Goal: Answer question/provide support

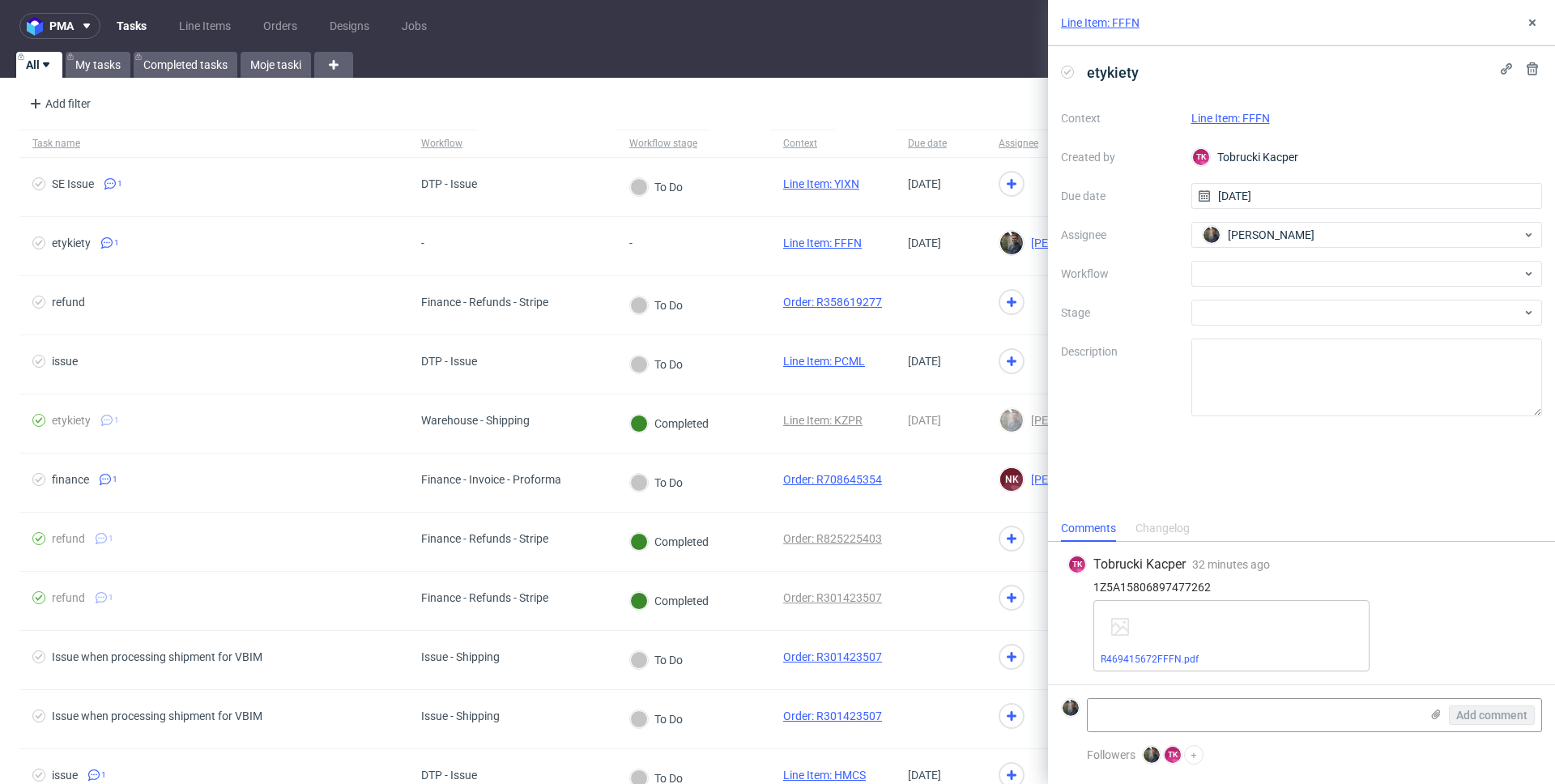
click at [1112, 23] on link "Line Item: FFFN" at bounding box center [1100, 22] width 79 height 16
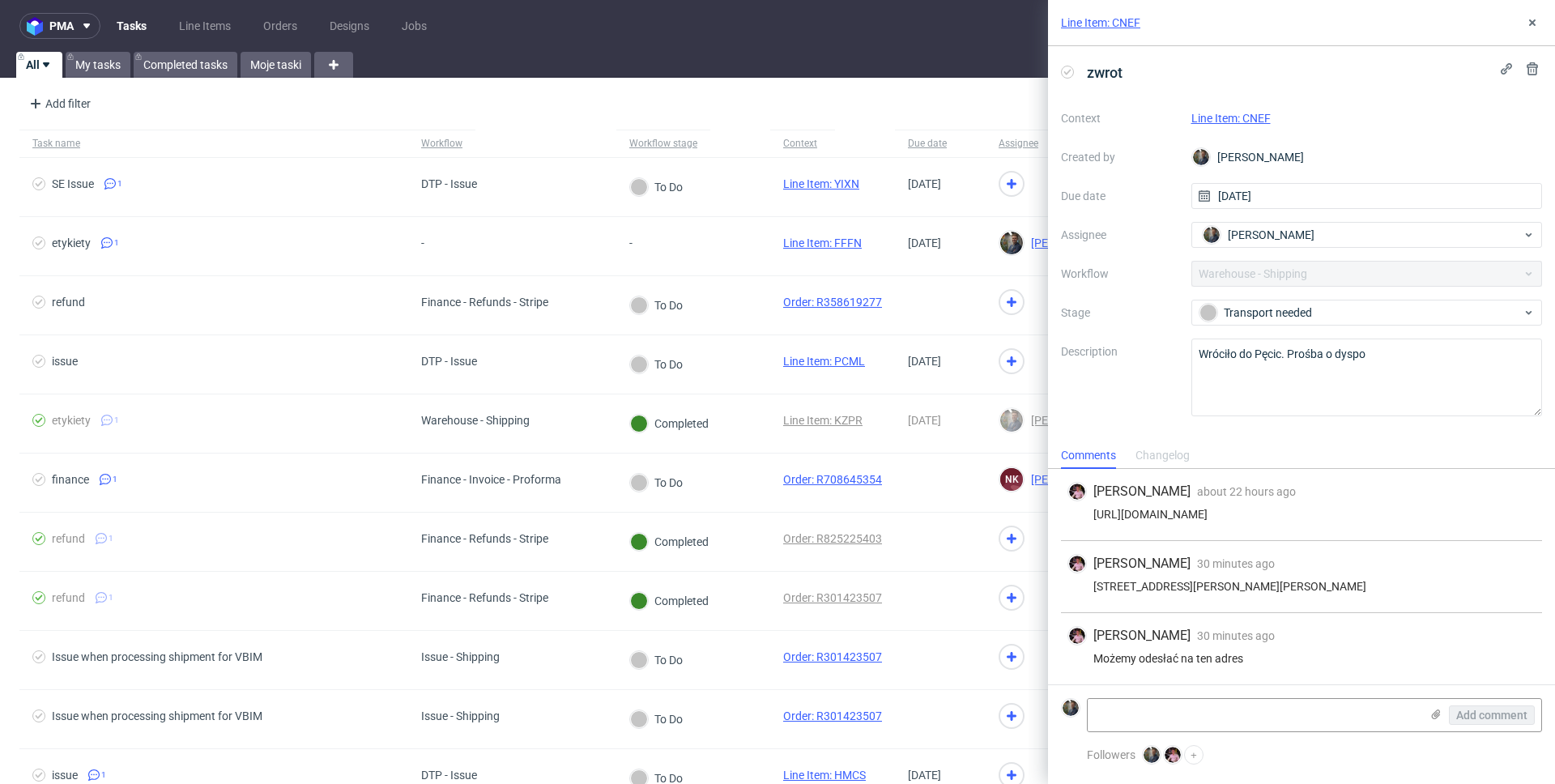
click at [1226, 25] on div "Line Item: CNEF" at bounding box center [1301, 23] width 507 height 46
click at [1103, 23] on link "Line Item: CNEF" at bounding box center [1100, 22] width 79 height 16
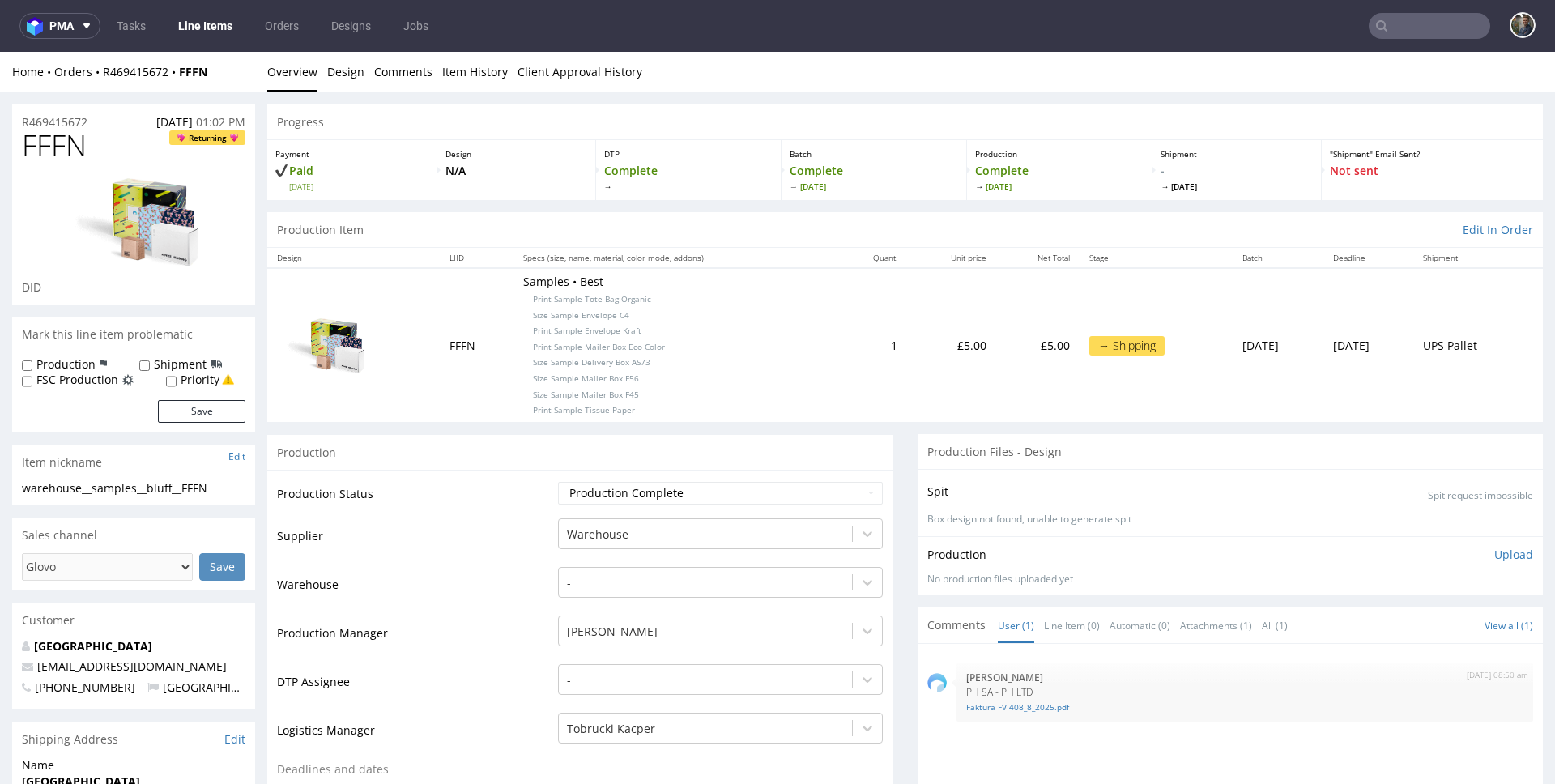
click at [58, 137] on span "FFFN" at bounding box center [55, 145] width 65 height 33
copy span "FFFN"
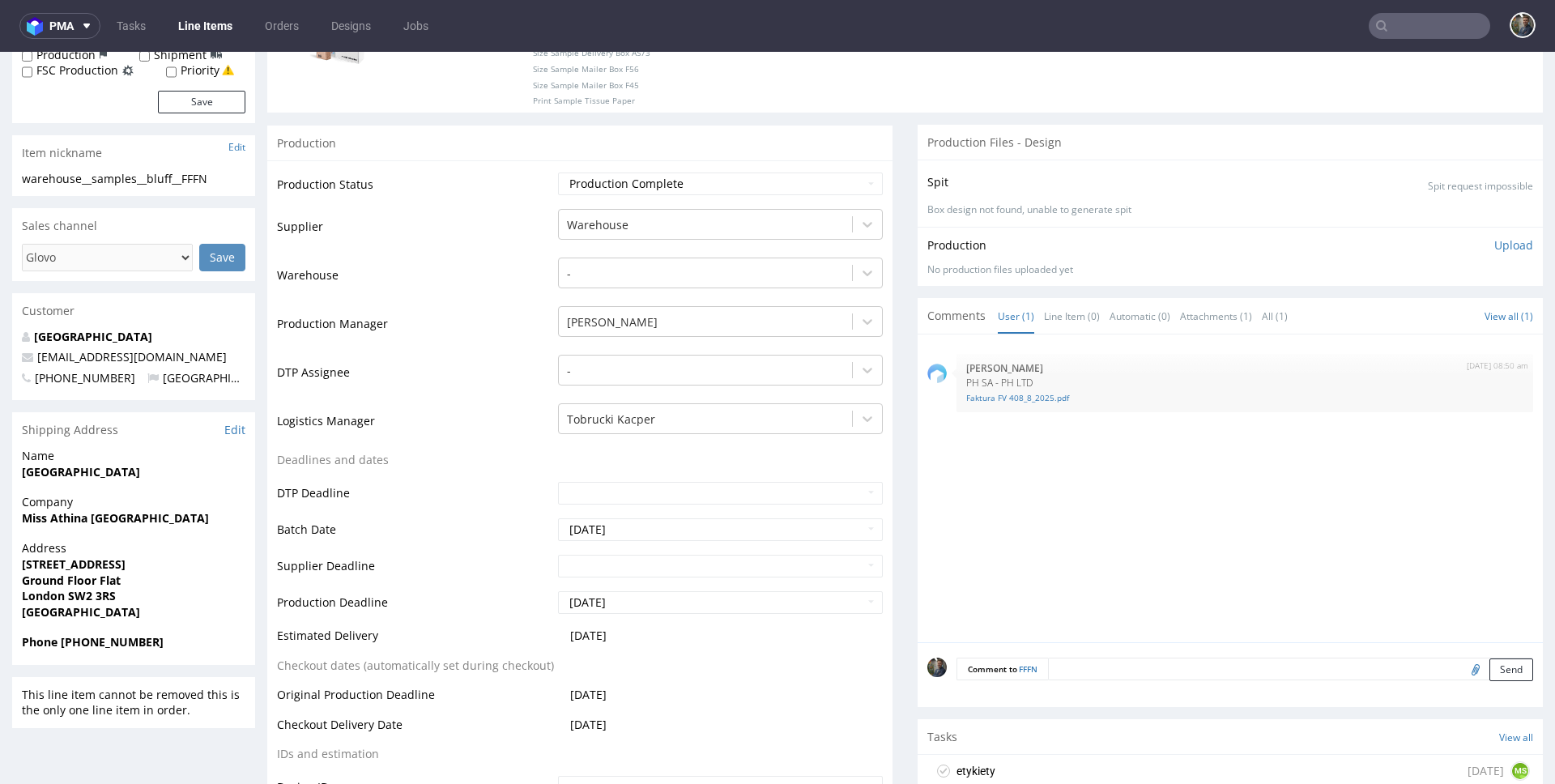
scroll to position [668, 0]
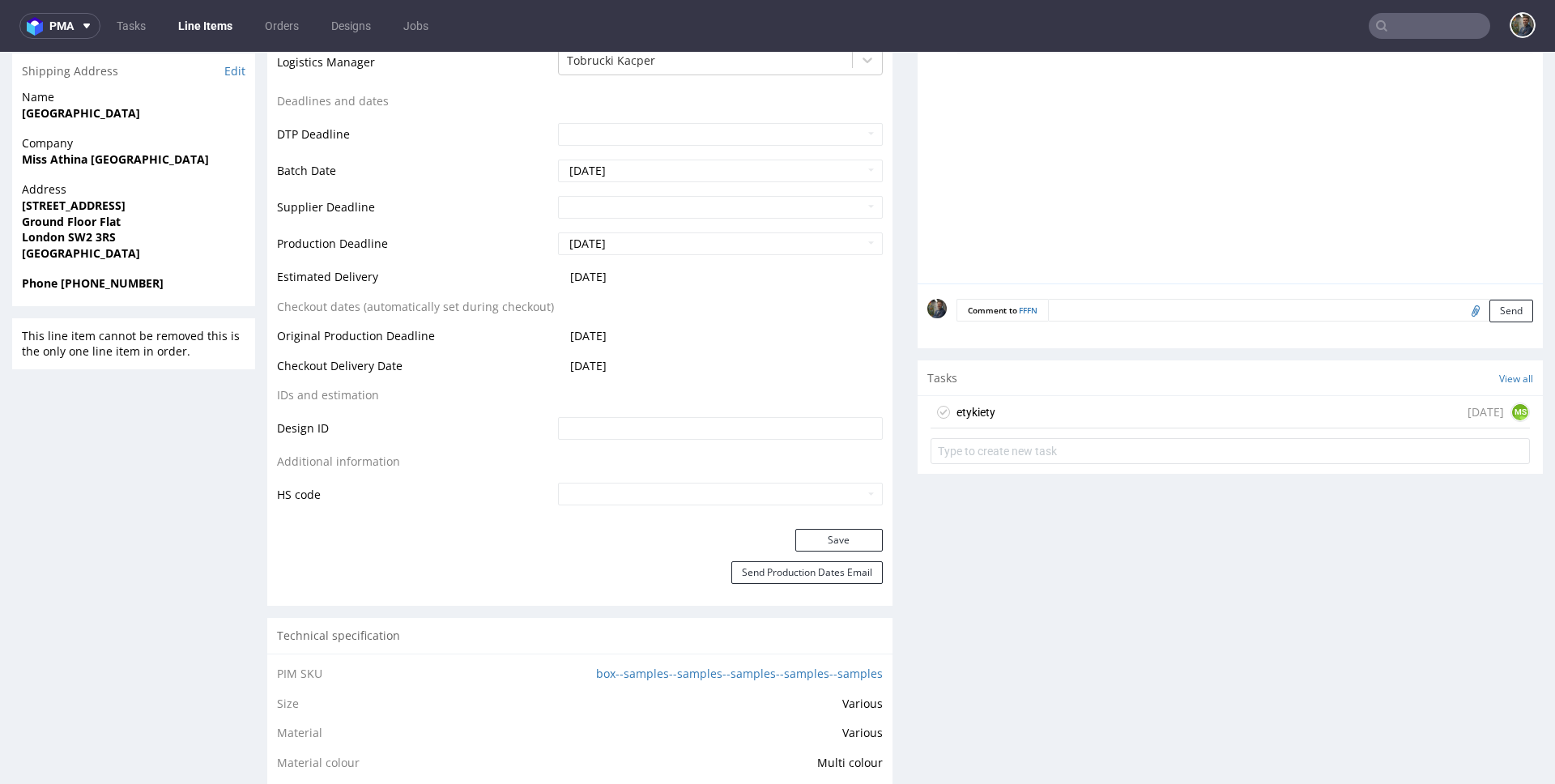
click at [1007, 421] on div "etykiety today MS" at bounding box center [1230, 412] width 599 height 33
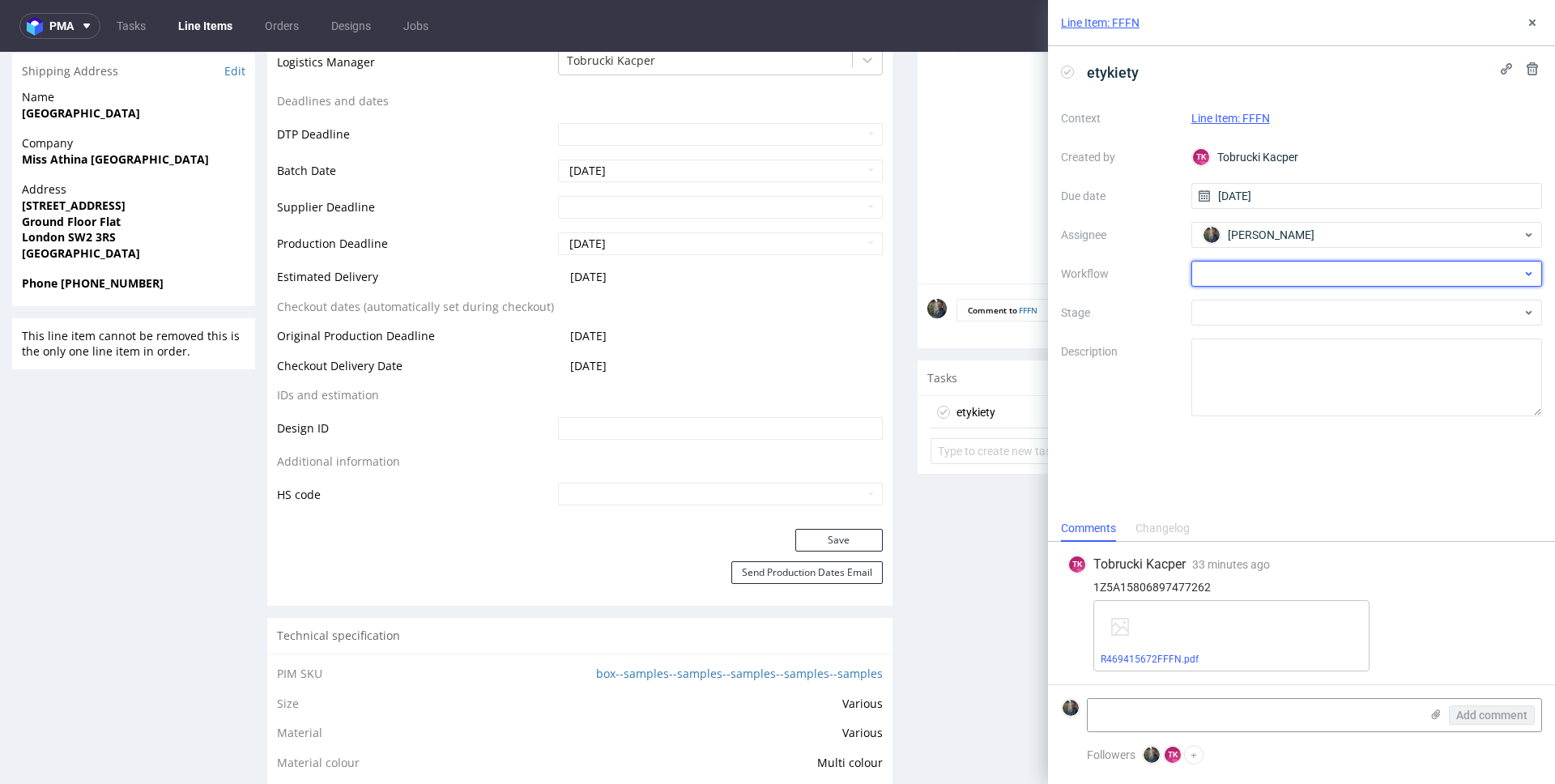
click at [1245, 281] on div at bounding box center [1366, 274] width 351 height 26
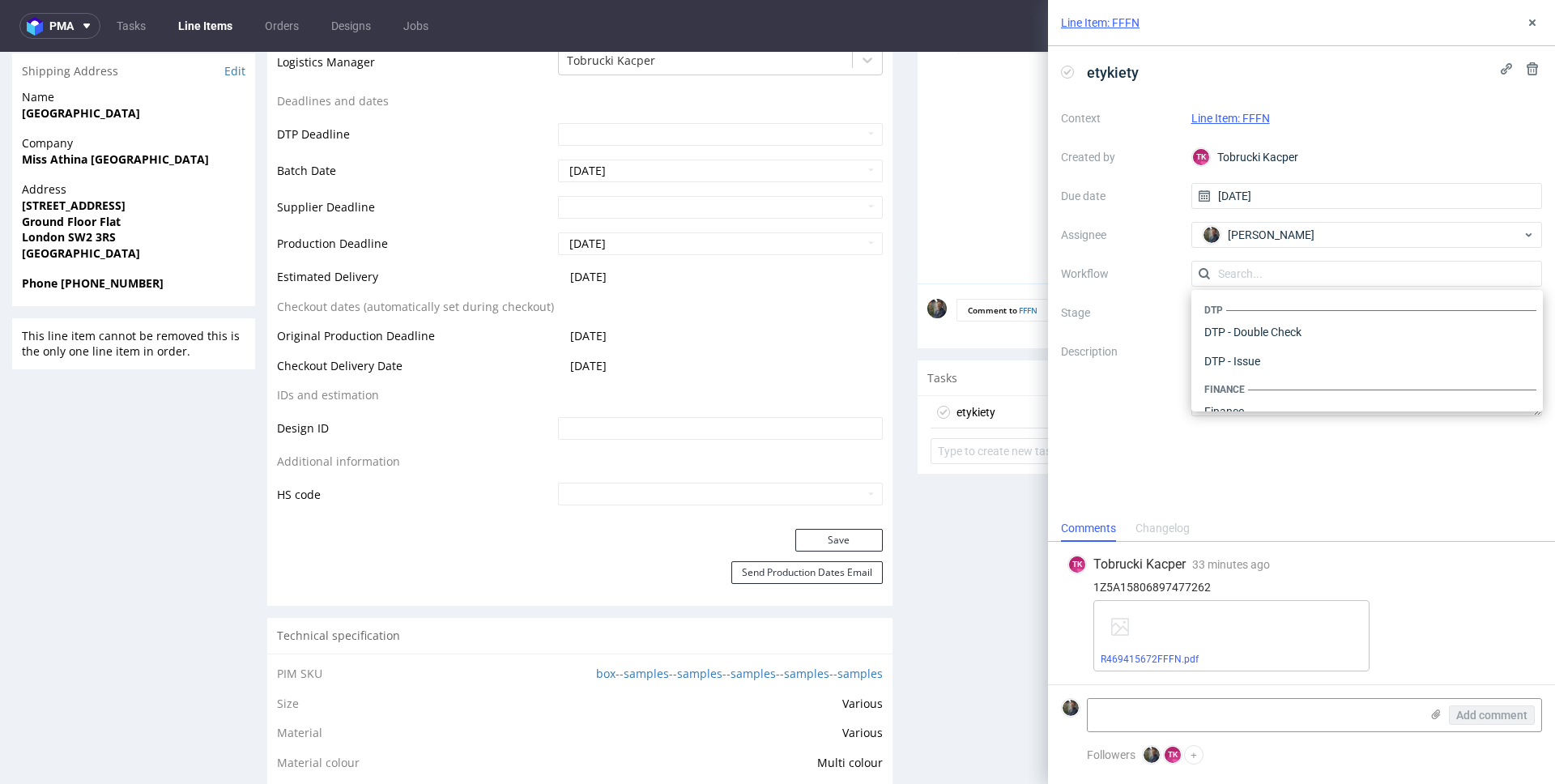
scroll to position [996, 0]
click at [1289, 383] on div "Warehouse - Shipping" at bounding box center [1366, 390] width 338 height 29
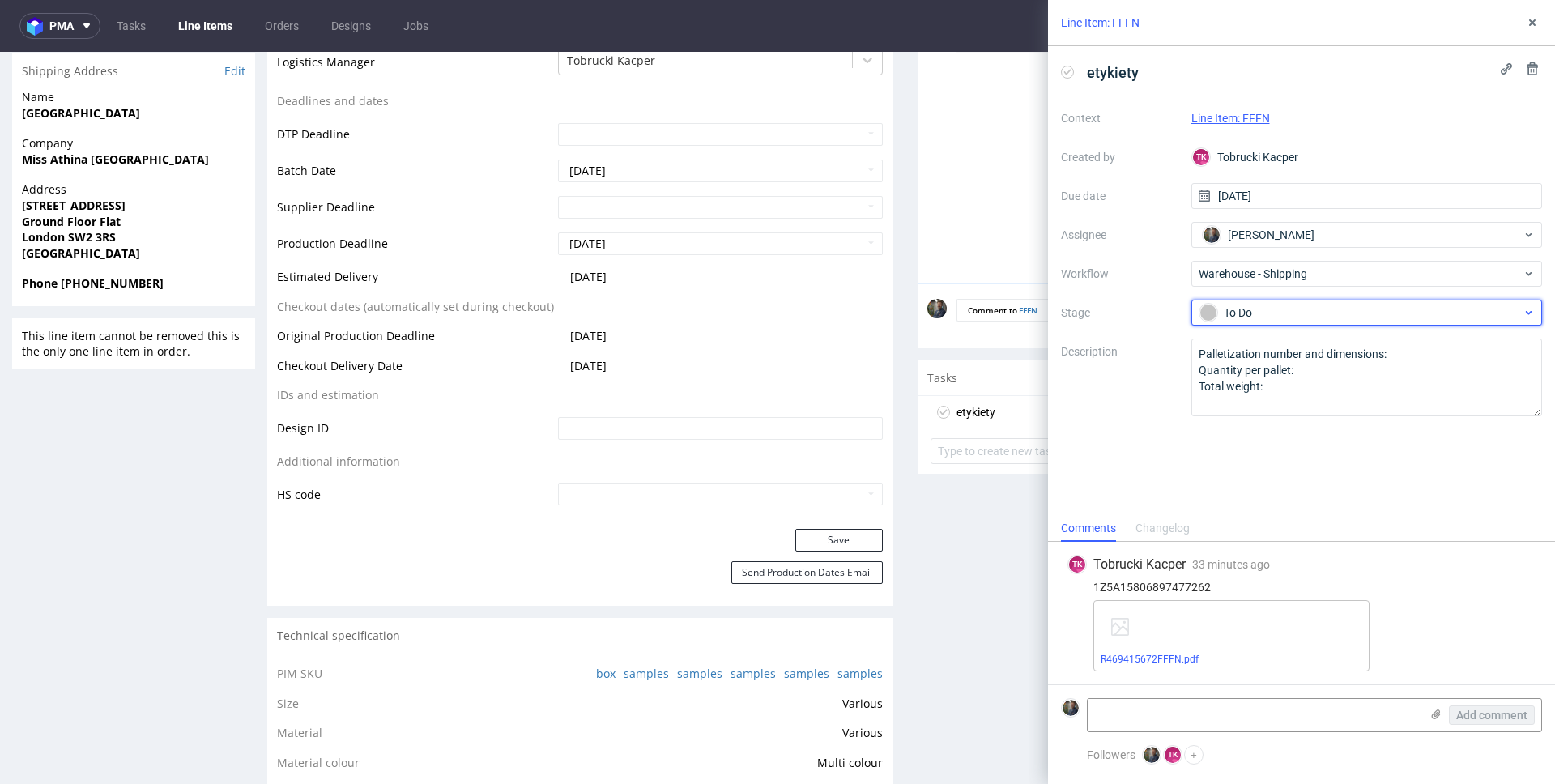
click at [1268, 319] on div "To Do" at bounding box center [1360, 312] width 322 height 18
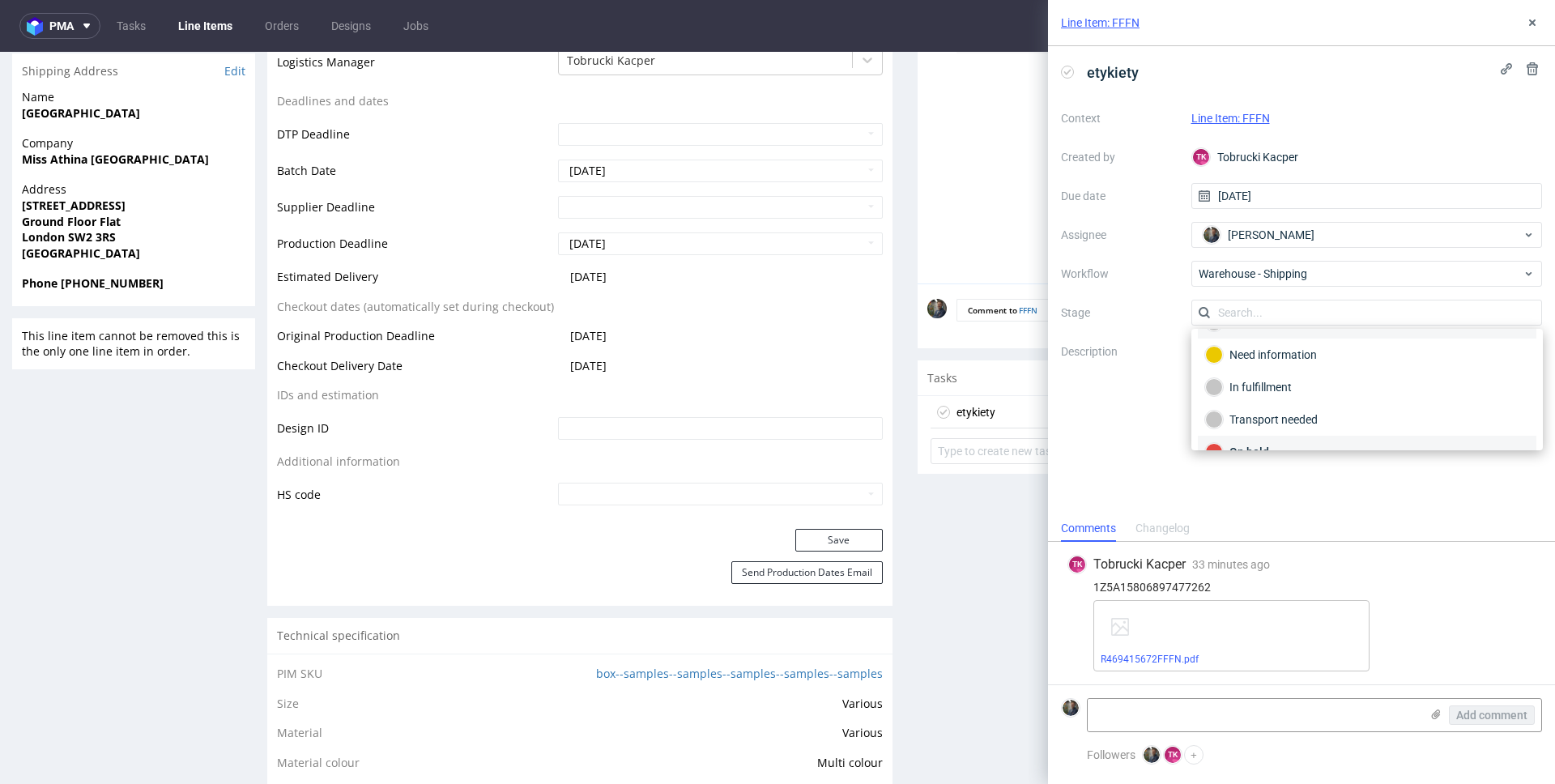
scroll to position [85, 0]
click at [1268, 438] on div "Completed" at bounding box center [1366, 427] width 338 height 33
click at [1267, 439] on div "etykiety Context Line Item: FFFN Created by TK Tobrucki Kacper Due date 12/08/2…" at bounding box center [1301, 281] width 507 height 469
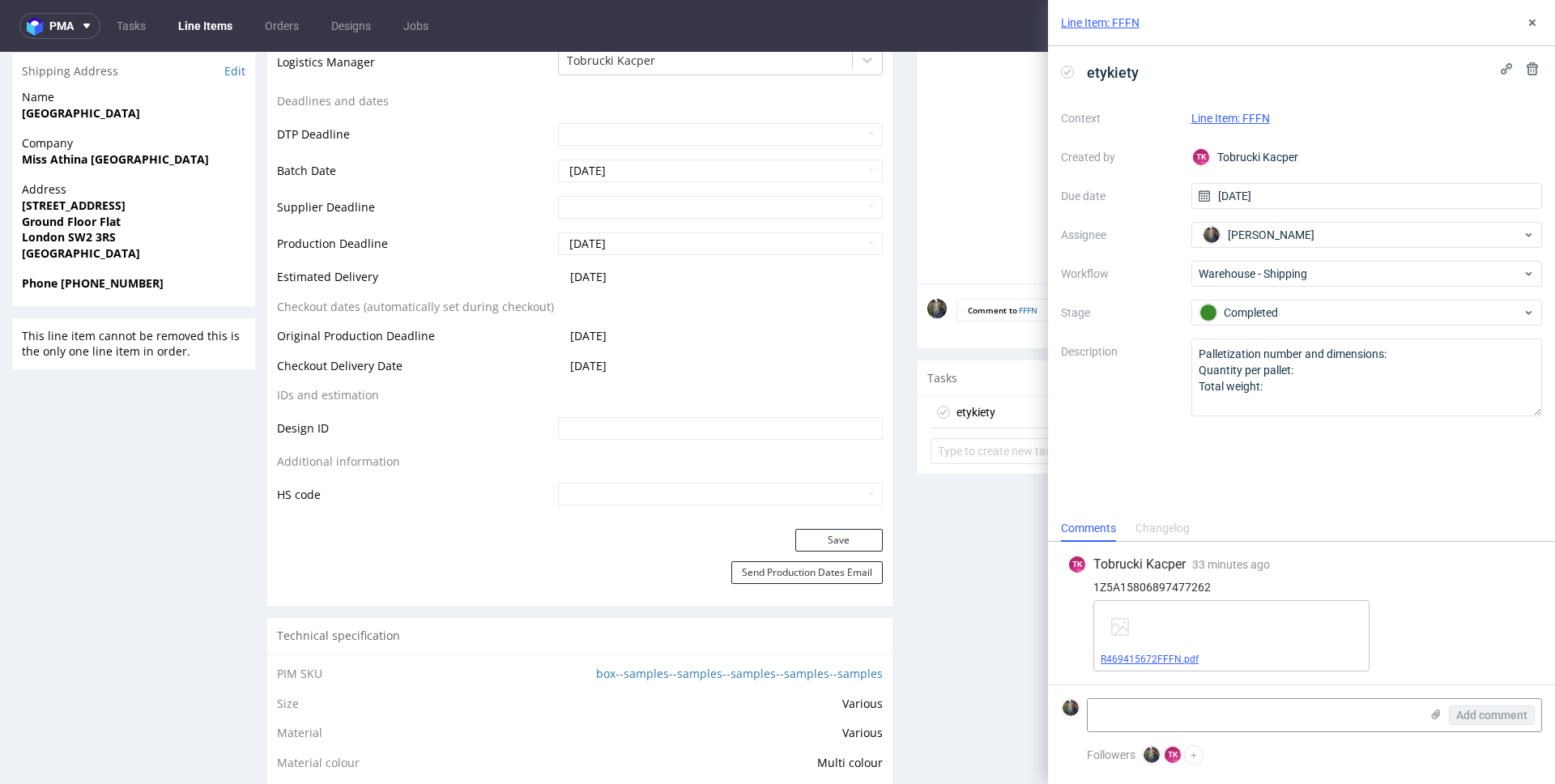
click at [1182, 660] on link "R469415672FFFN.pdf" at bounding box center [1149, 660] width 98 height 11
click at [1089, 24] on link "Line Item: FFFN" at bounding box center [1100, 22] width 79 height 16
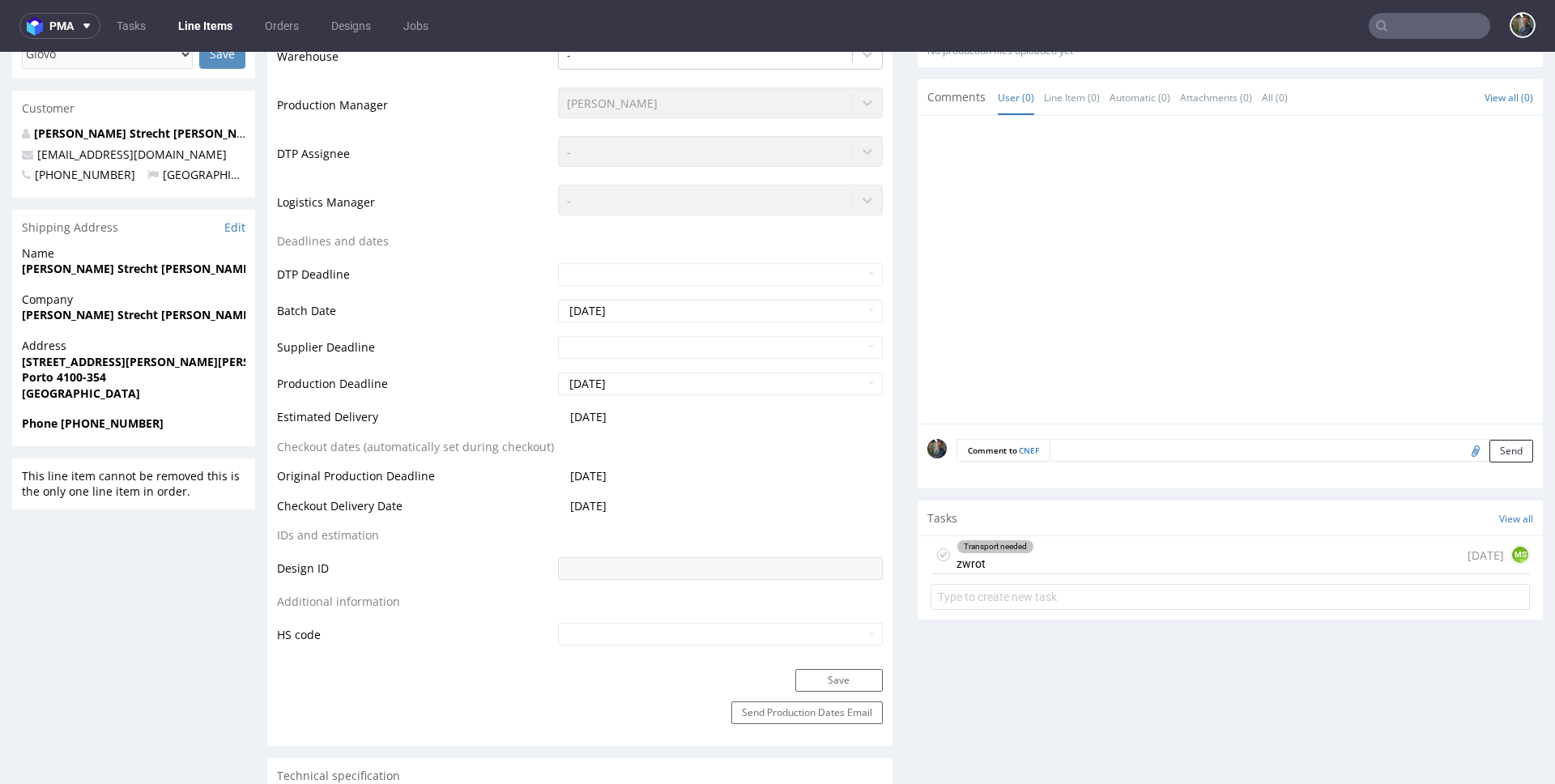
scroll to position [19, 0]
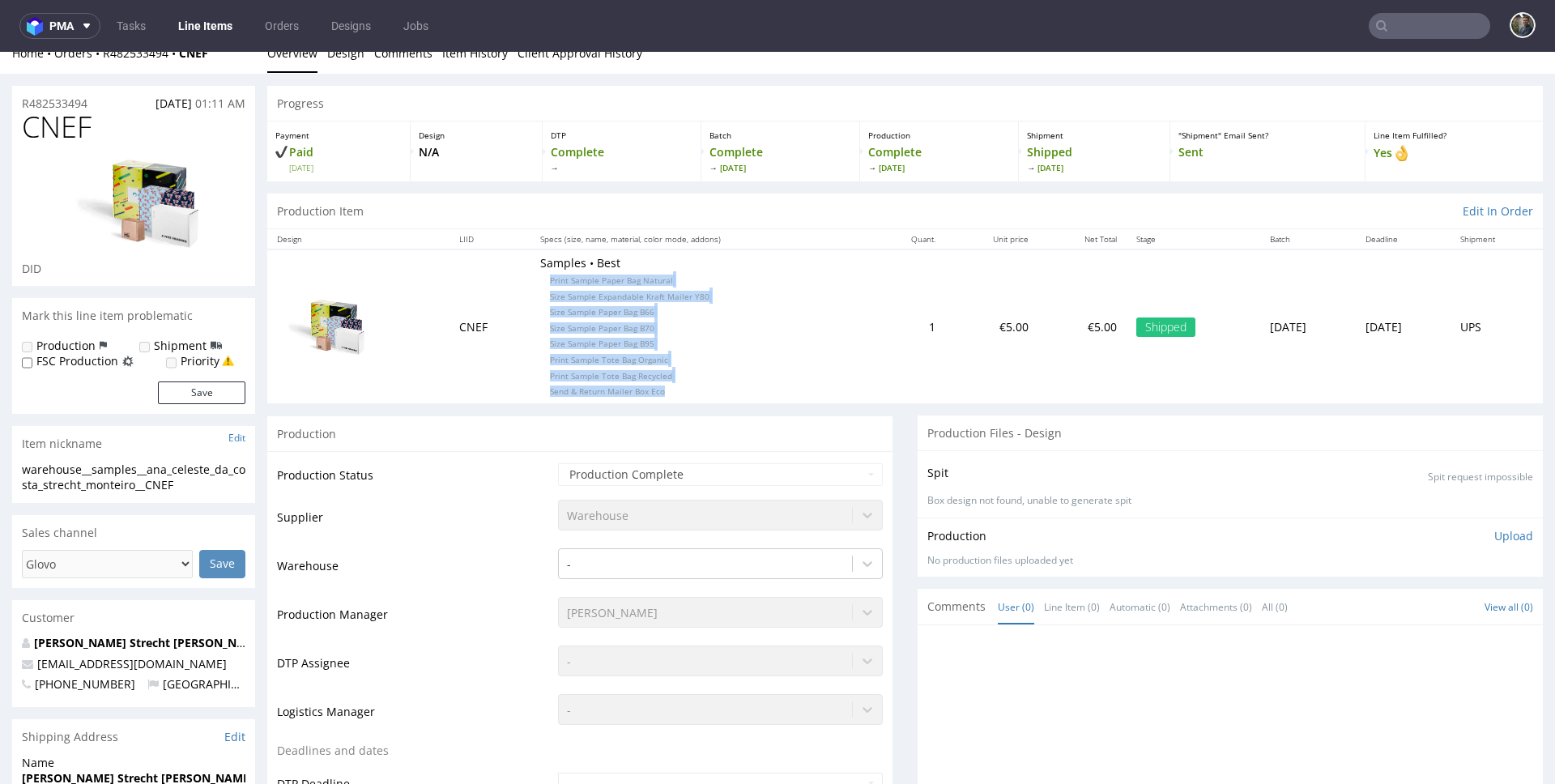
drag, startPoint x: 636, startPoint y: 384, endPoint x: 521, endPoint y: 278, distance: 156.4
click at [541, 278] on p "Samples • Best Print Sample Paper Bag Natural Size Sample Expandable Kraft Mail…" at bounding box center [700, 326] width 320 height 142
copy p "Print Sample Paper Bag Natural Size Sample Expandable Kraft Mailer Y80 Size Sam…"
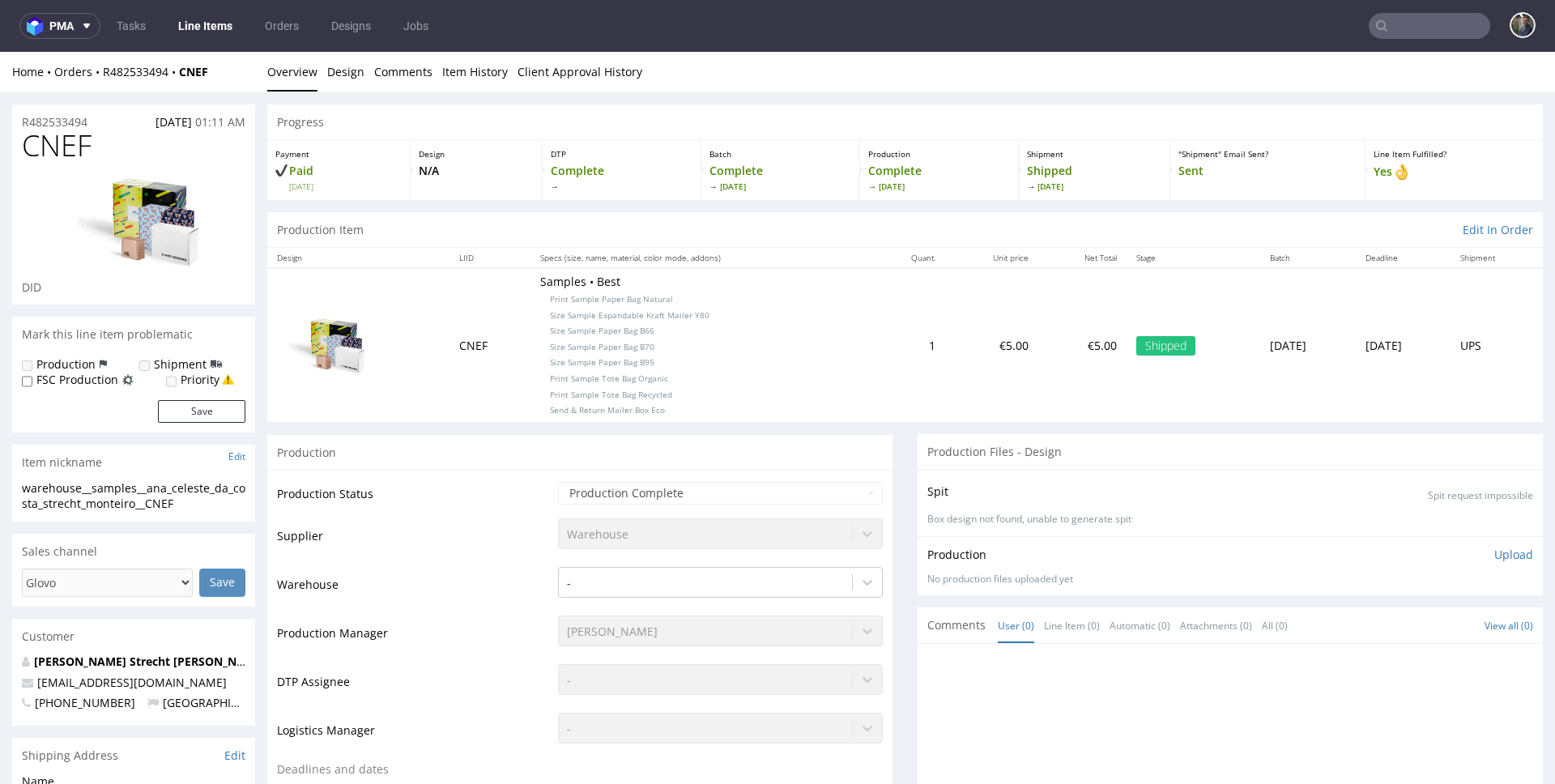
click at [236, 64] on div "Home Orders R482533494 CNEF" at bounding box center [134, 72] width 243 height 16
drag, startPoint x: 231, startPoint y: 72, endPoint x: 104, endPoint y: 75, distance: 127.0
click at [104, 75] on div "Home Orders R482533494 CNEF" at bounding box center [134, 72] width 243 height 16
copy div "R482533494 CNEF"
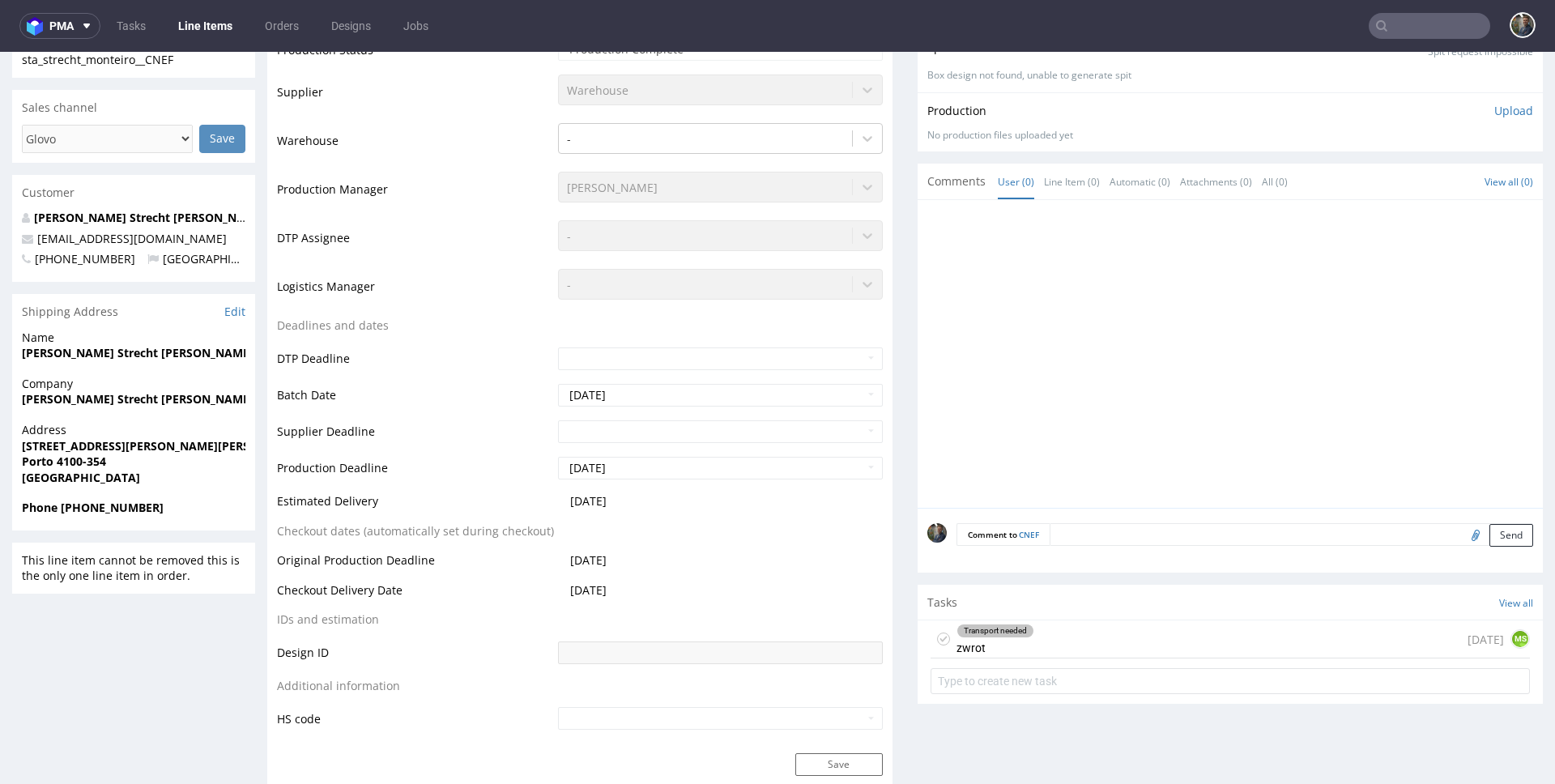
scroll to position [537, 0]
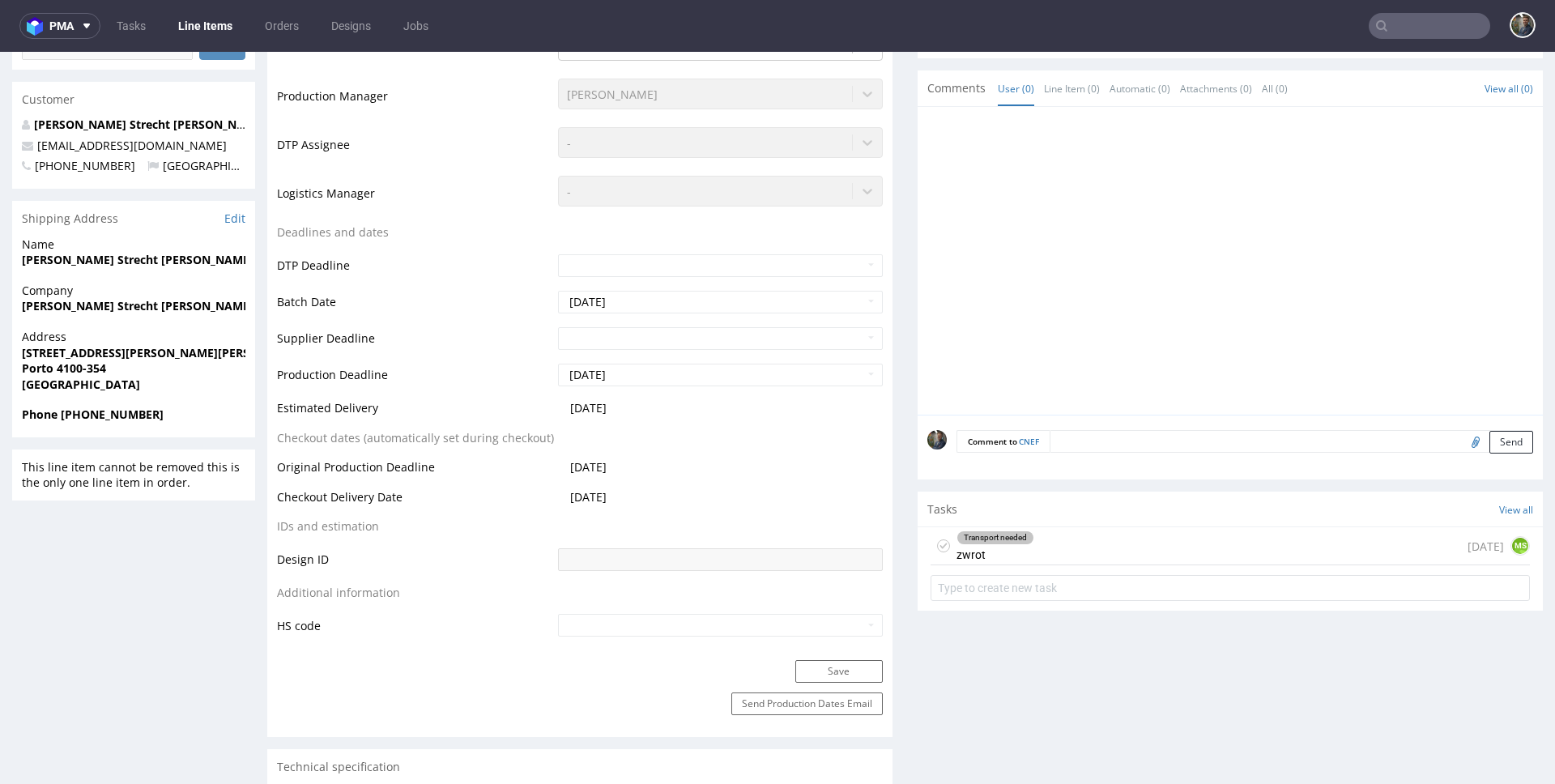
click at [1043, 542] on div "Transport needed zwrot 27 days ago MS" at bounding box center [1230, 546] width 599 height 38
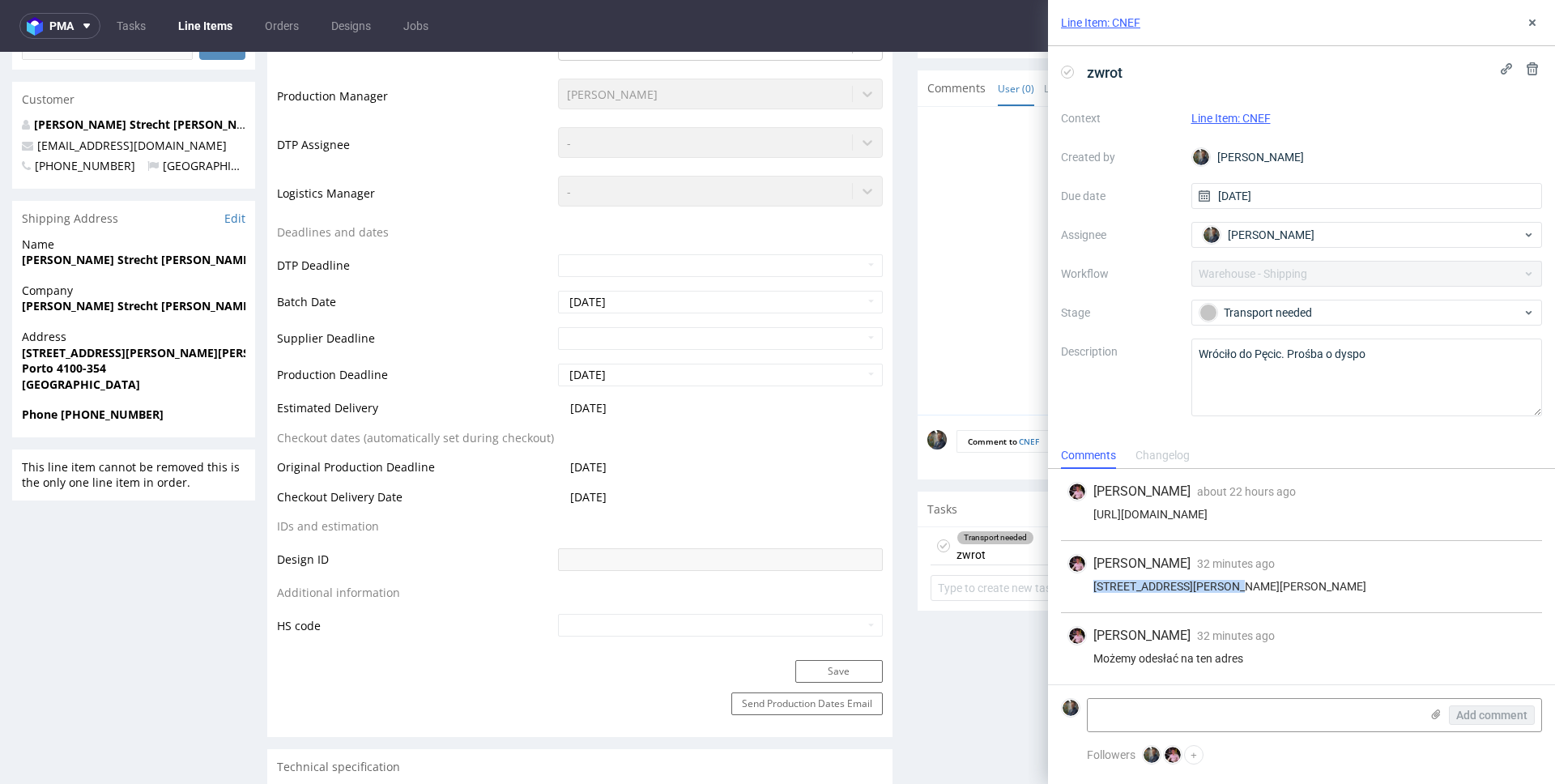
drag, startPoint x: 1090, startPoint y: 584, endPoint x: 1221, endPoint y: 592, distance: 131.2
click at [1221, 592] on div "Rua Professor Mota Pinto, 124 3º Frente 4100-354 Porto" at bounding box center [1301, 586] width 468 height 13
copy div "Rua Professor Mota Pinto"
drag, startPoint x: 1230, startPoint y: 586, endPoint x: 1260, endPoint y: 587, distance: 30.0
click at [1260, 587] on div "Rua Professor Mota Pinto, 124 3º Frente 4100-354 Porto" at bounding box center [1301, 586] width 468 height 13
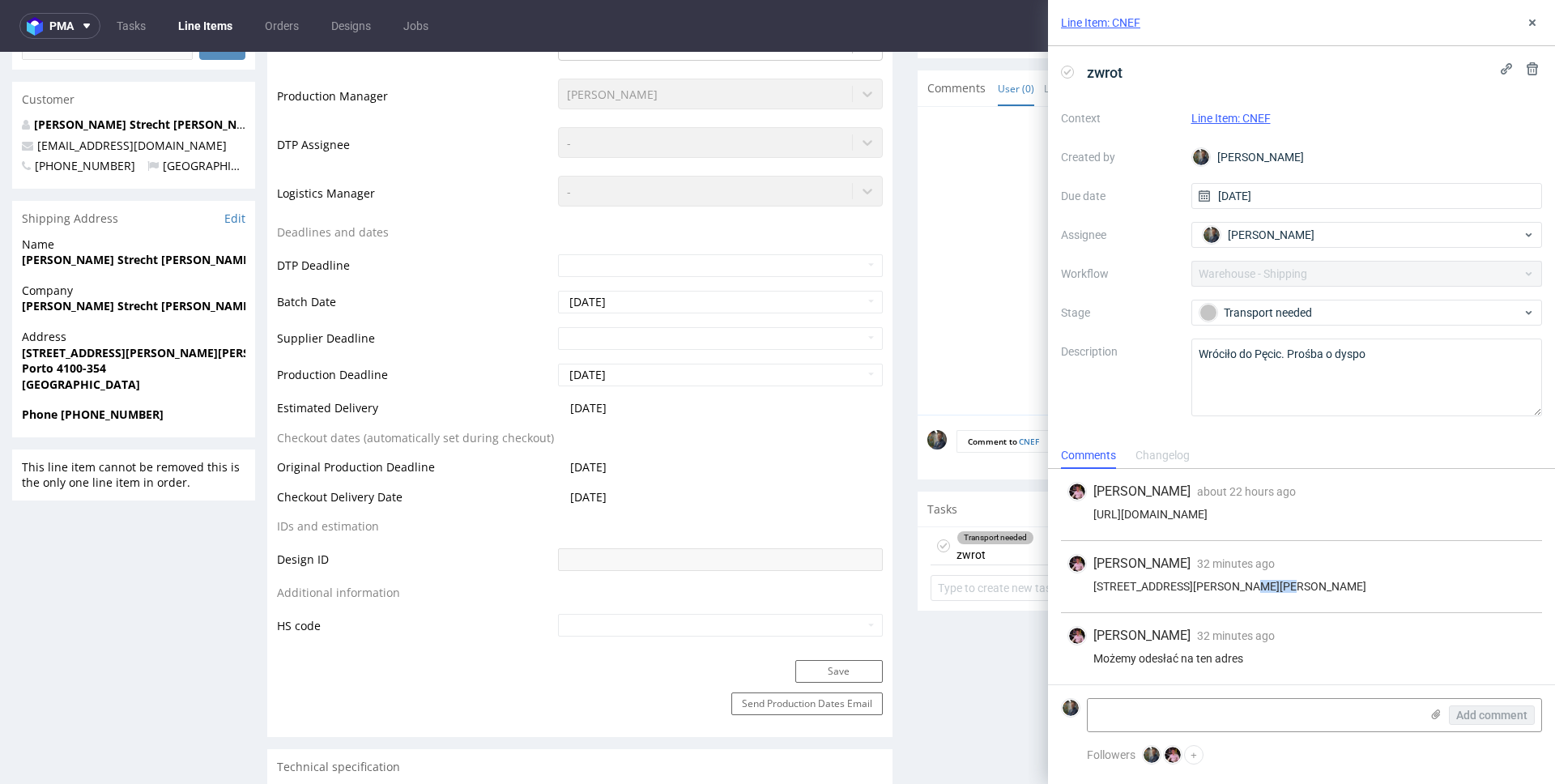
copy div "124 3º"
drag, startPoint x: 1266, startPoint y: 589, endPoint x: 1295, endPoint y: 591, distance: 29.1
click at [1295, 591] on div "Rua Professor Mota Pinto, 124 3º Frente 4100-354 Porto" at bounding box center [1301, 586] width 468 height 13
copy div "Frente"
click at [110, 385] on span "Portugal" at bounding box center [134, 384] width 224 height 16
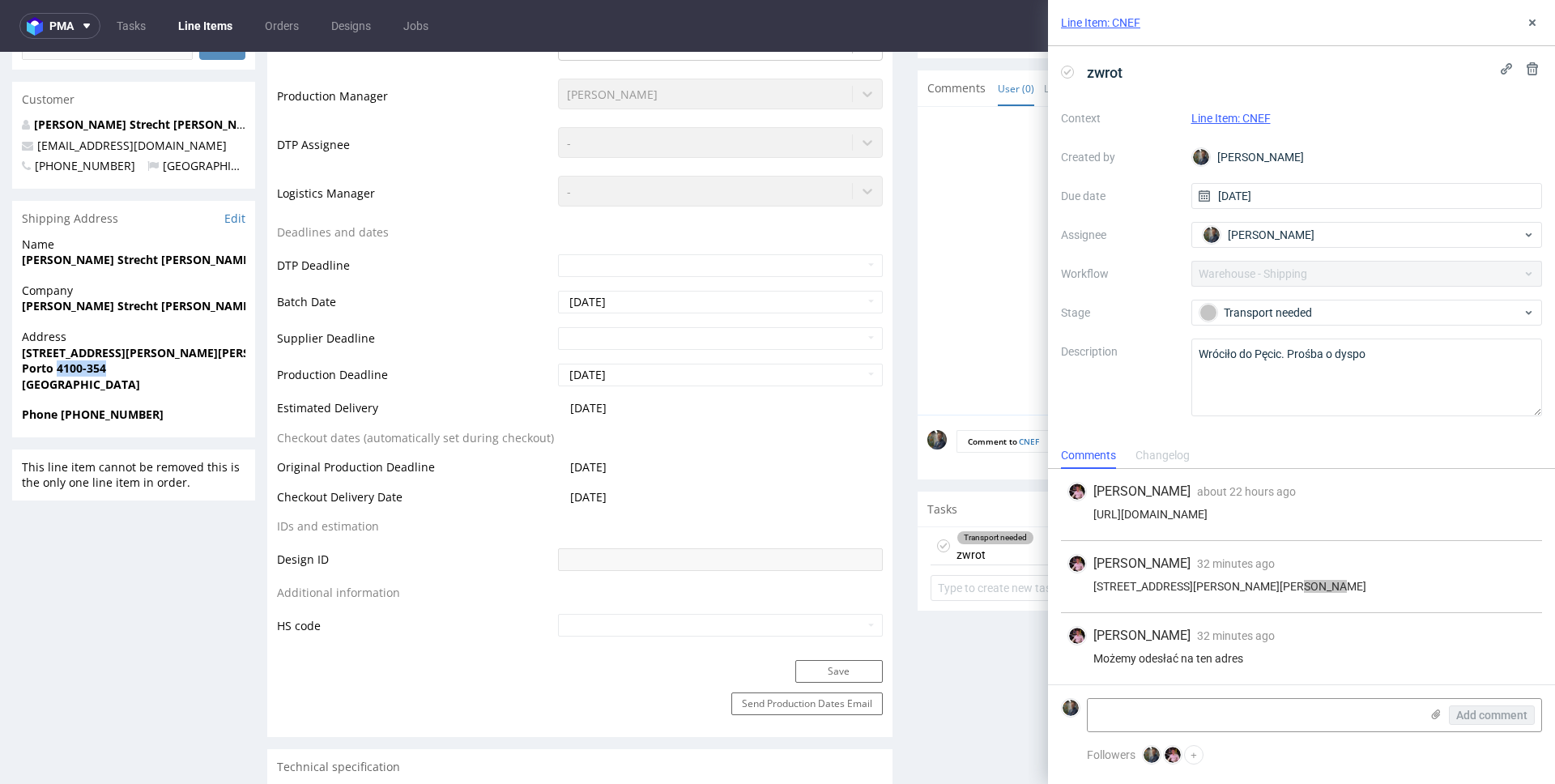
drag, startPoint x: 116, startPoint y: 372, endPoint x: 58, endPoint y: 370, distance: 58.0
click at [58, 370] on span "Porto 4100-354" at bounding box center [134, 368] width 224 height 16
copy strong "4100-354"
click at [1359, 591] on div "Rua Professor Mota Pinto, 124 3º Frente 4100-354 Porto" at bounding box center [1301, 586] width 468 height 13
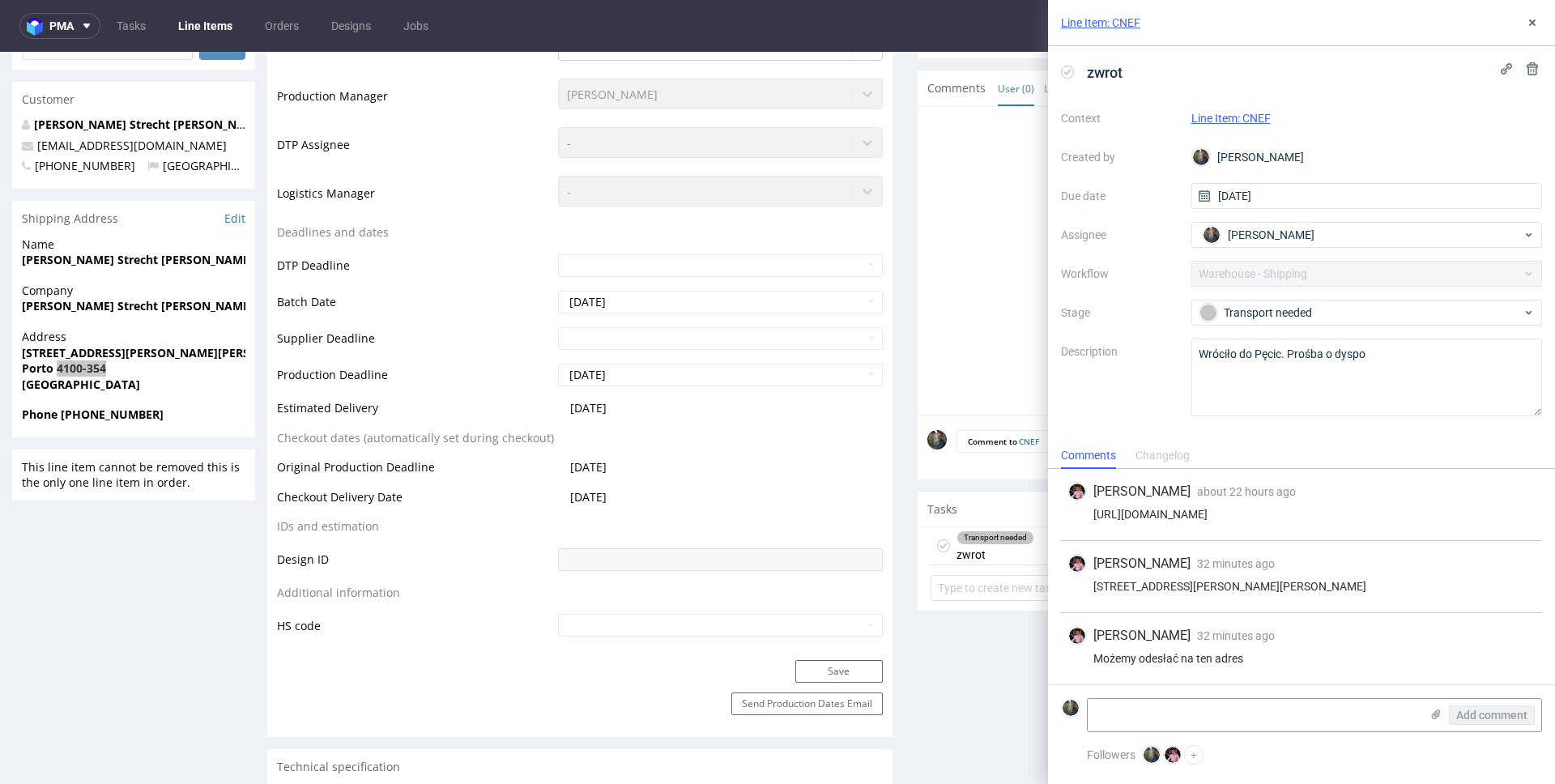
copy div "Porto"
click at [123, 415] on strong "Phone +351927057735" at bounding box center [93, 414] width 142 height 16
copy strong "351927057735"
copy link "theknottyyknitter@gmail.com"
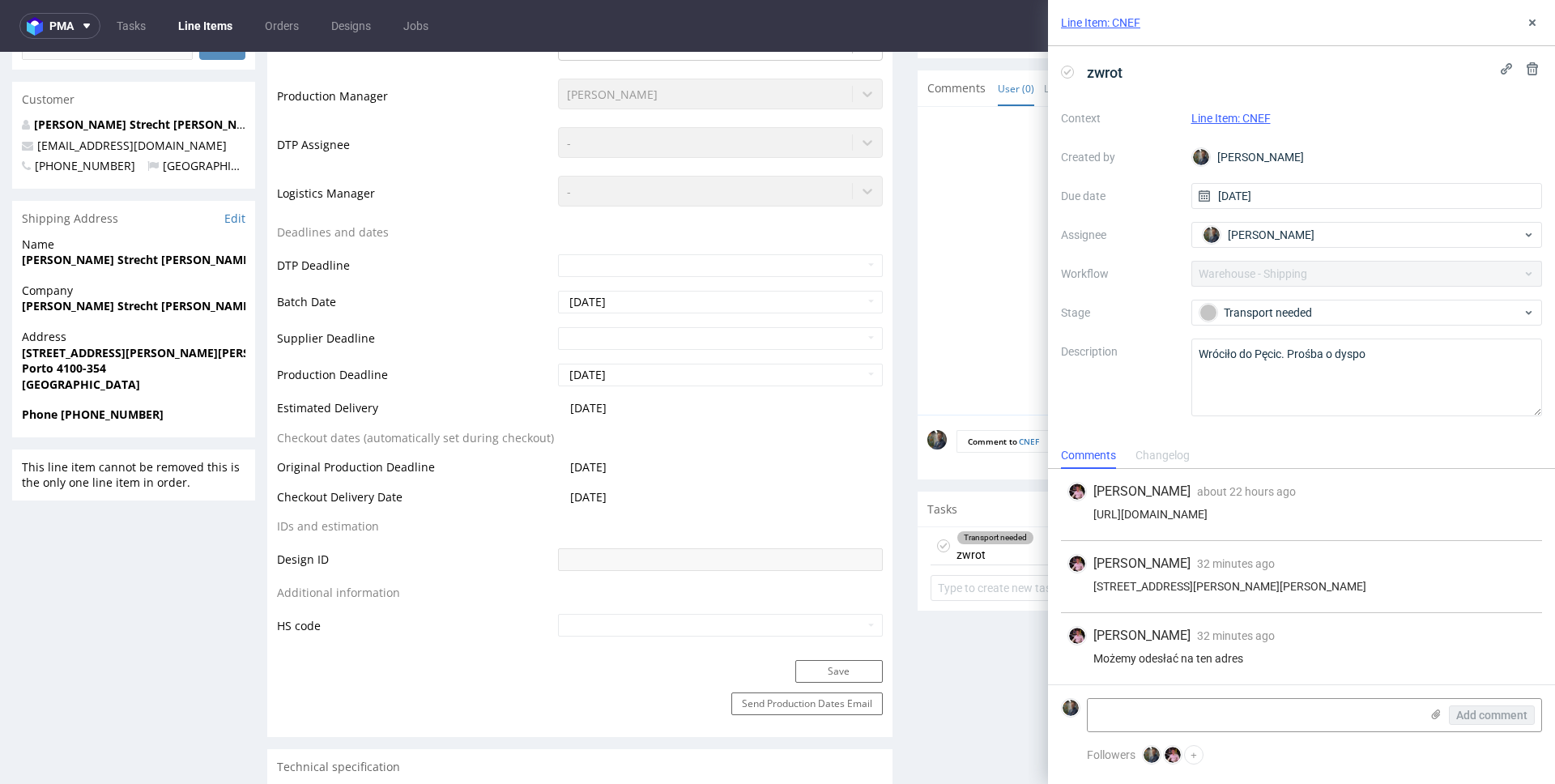
click at [115, 255] on strong "Ana Celeste da Costa Strecht Monteiro" at bounding box center [137, 259] width 231 height 16
copy strong "Ana Celeste da Costa Strecht Monteiro"
click at [1229, 713] on textarea at bounding box center [1253, 714] width 332 height 33
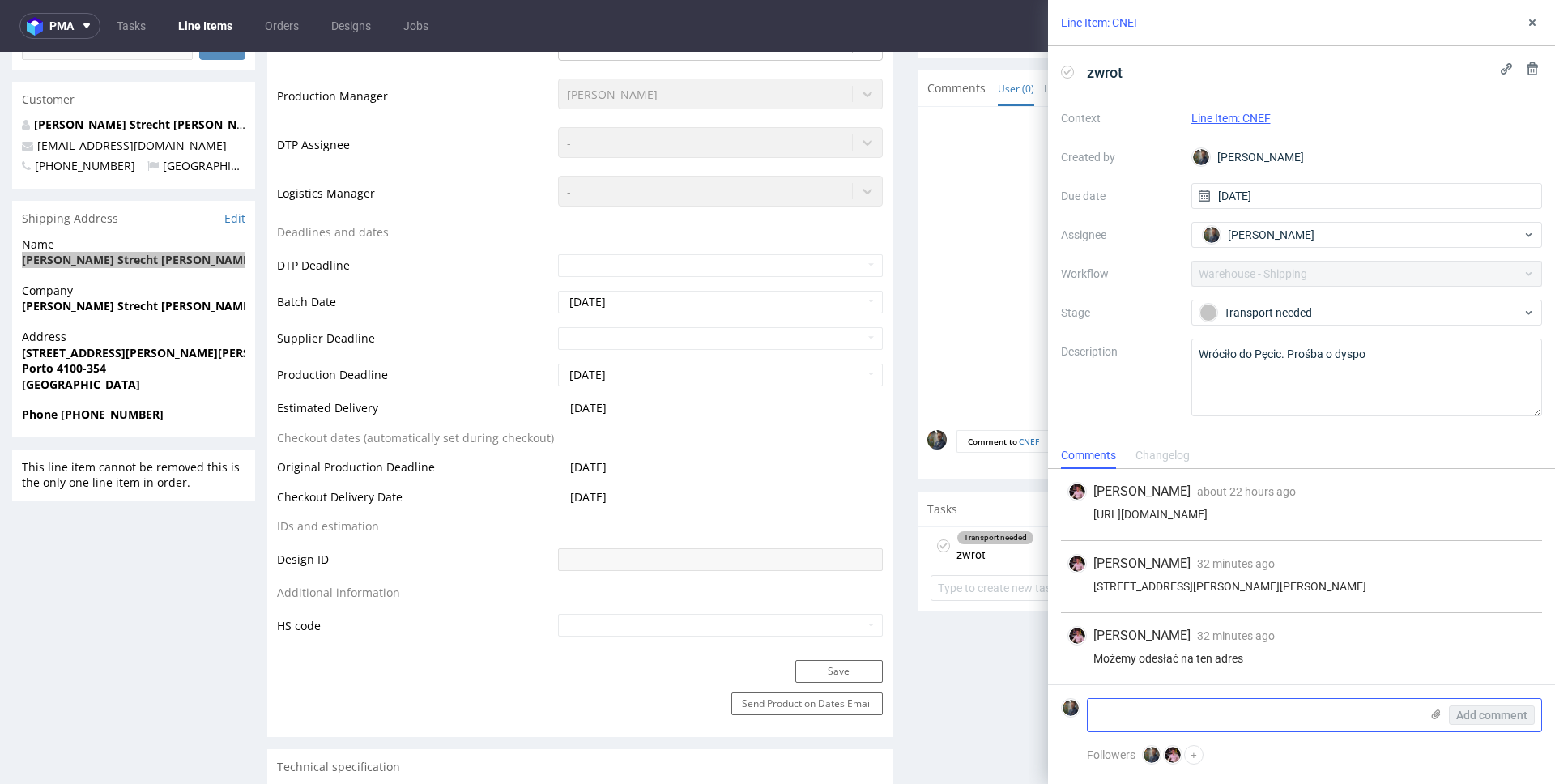
paste textarea "R482533494_CNEF_reshipping"
type textarea "R482533494_CNEF_reshipping"
click at [1482, 718] on span "Add comment" at bounding box center [1492, 715] width 72 height 11
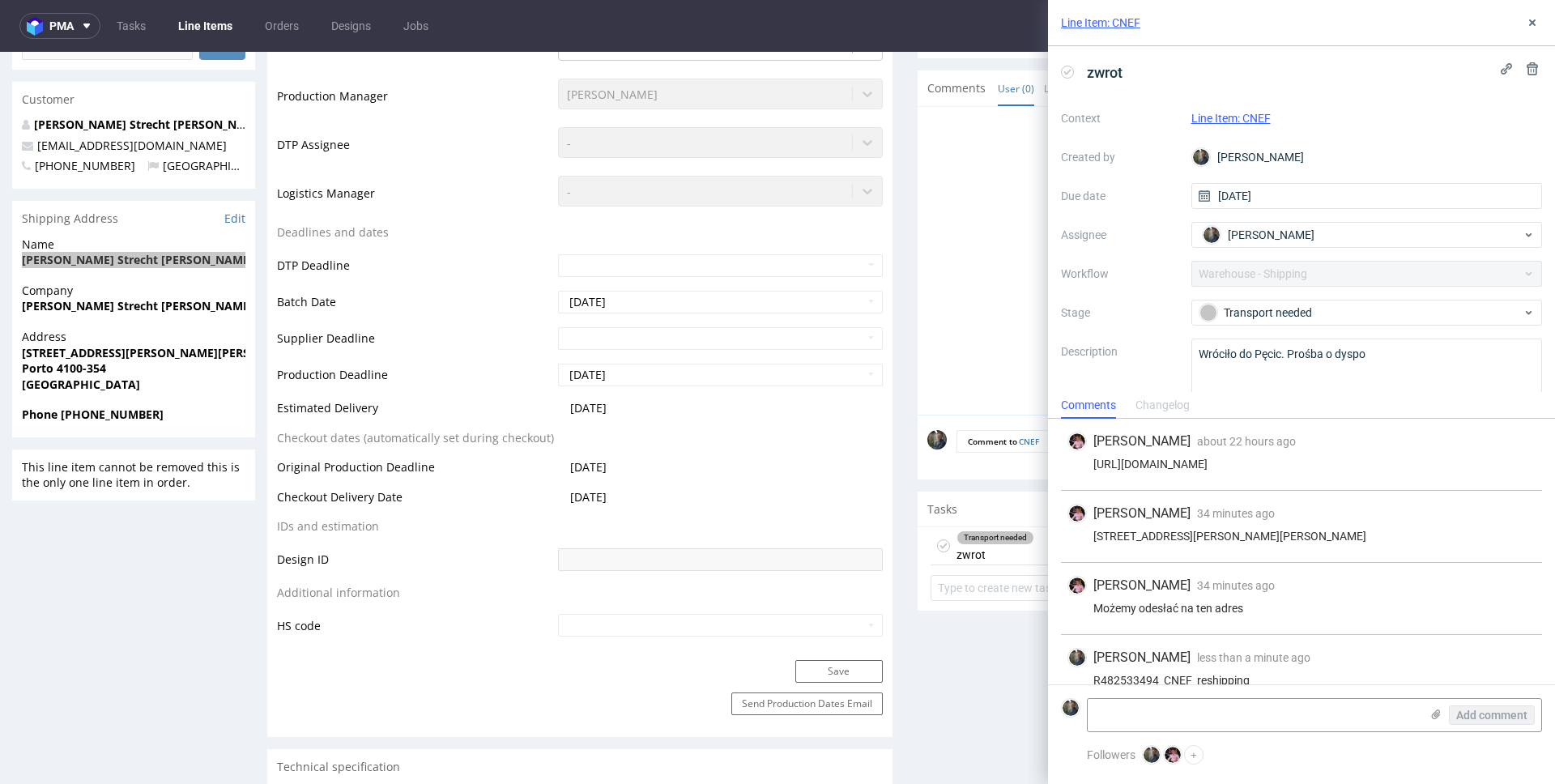
scroll to position [22, 0]
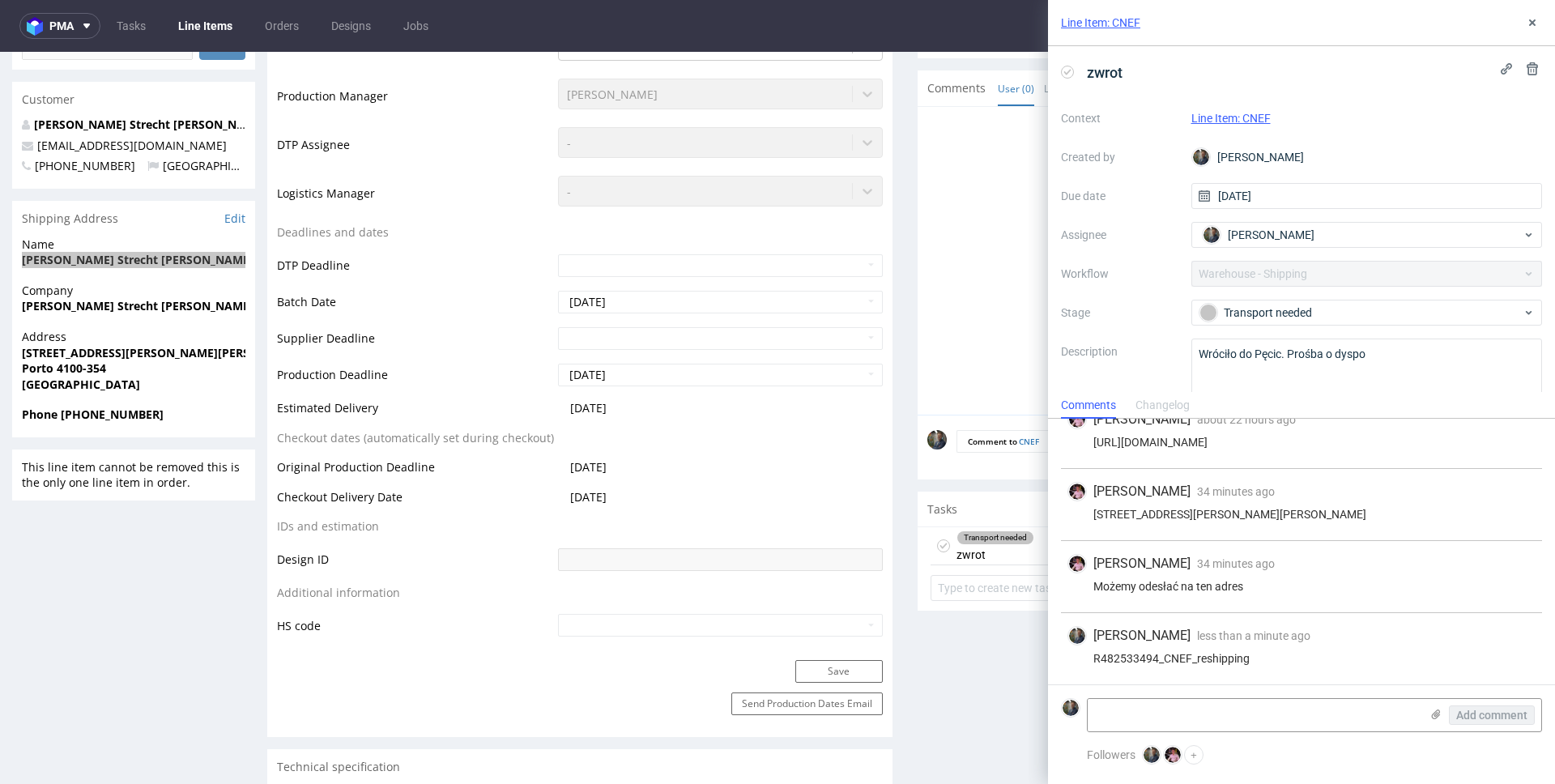
click at [1106, 23] on link "Line Item: CNEF" at bounding box center [1100, 22] width 79 height 16
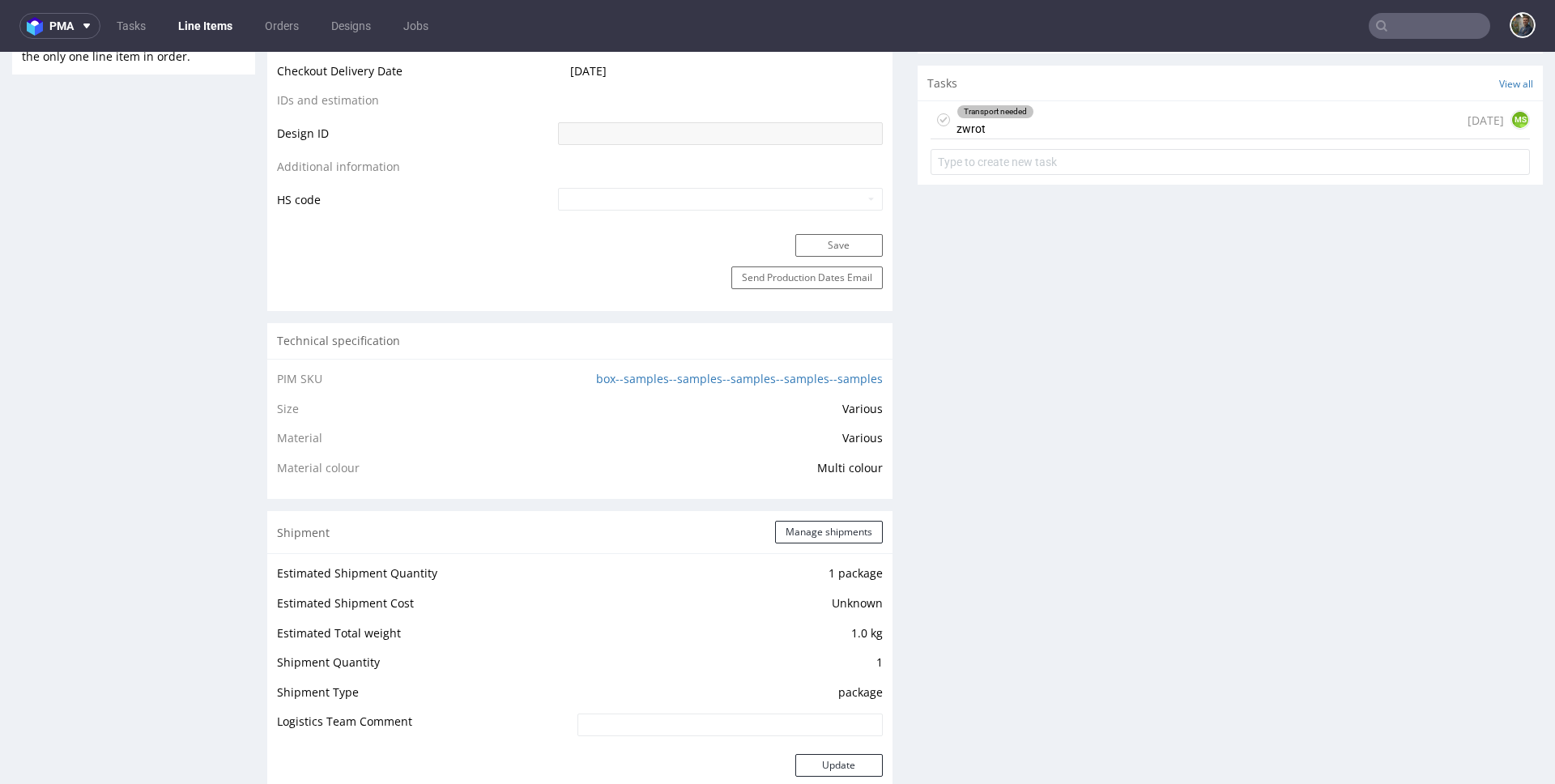
scroll to position [793, 0]
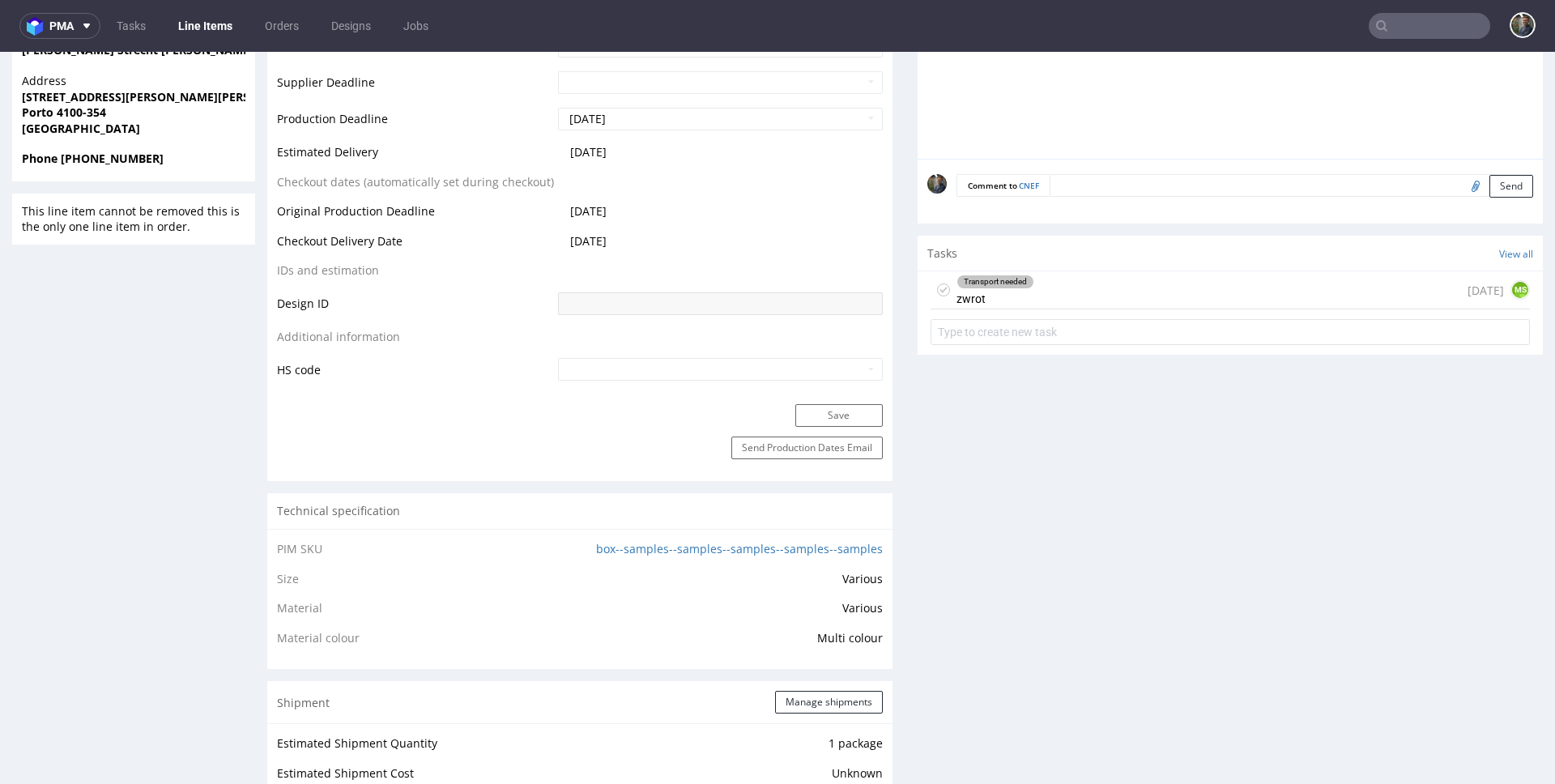
click at [1032, 285] on div "Transport needed zwrot [DATE] MS" at bounding box center [1230, 290] width 599 height 38
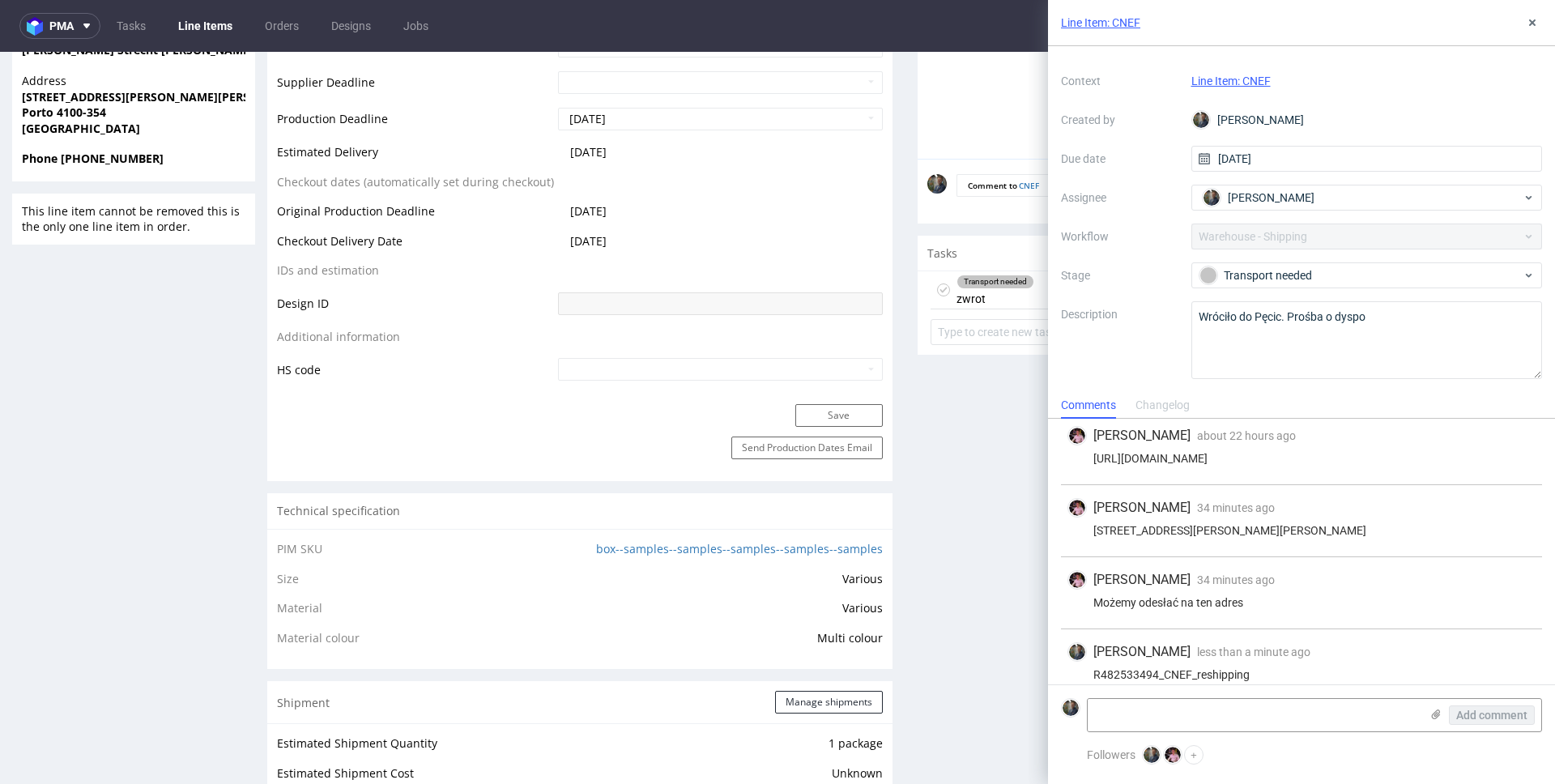
scroll to position [22, 0]
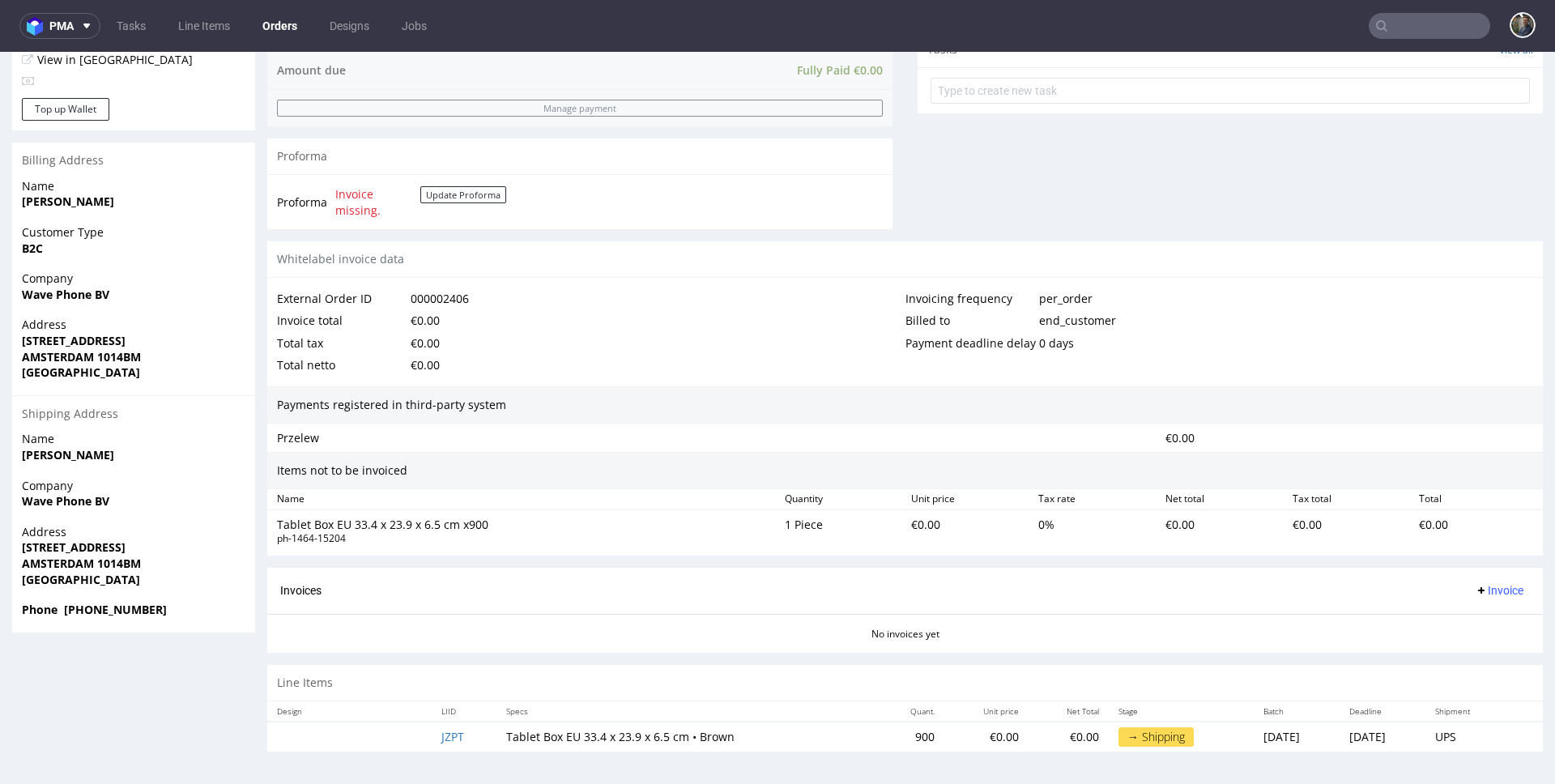
scroll to position [4, 0]
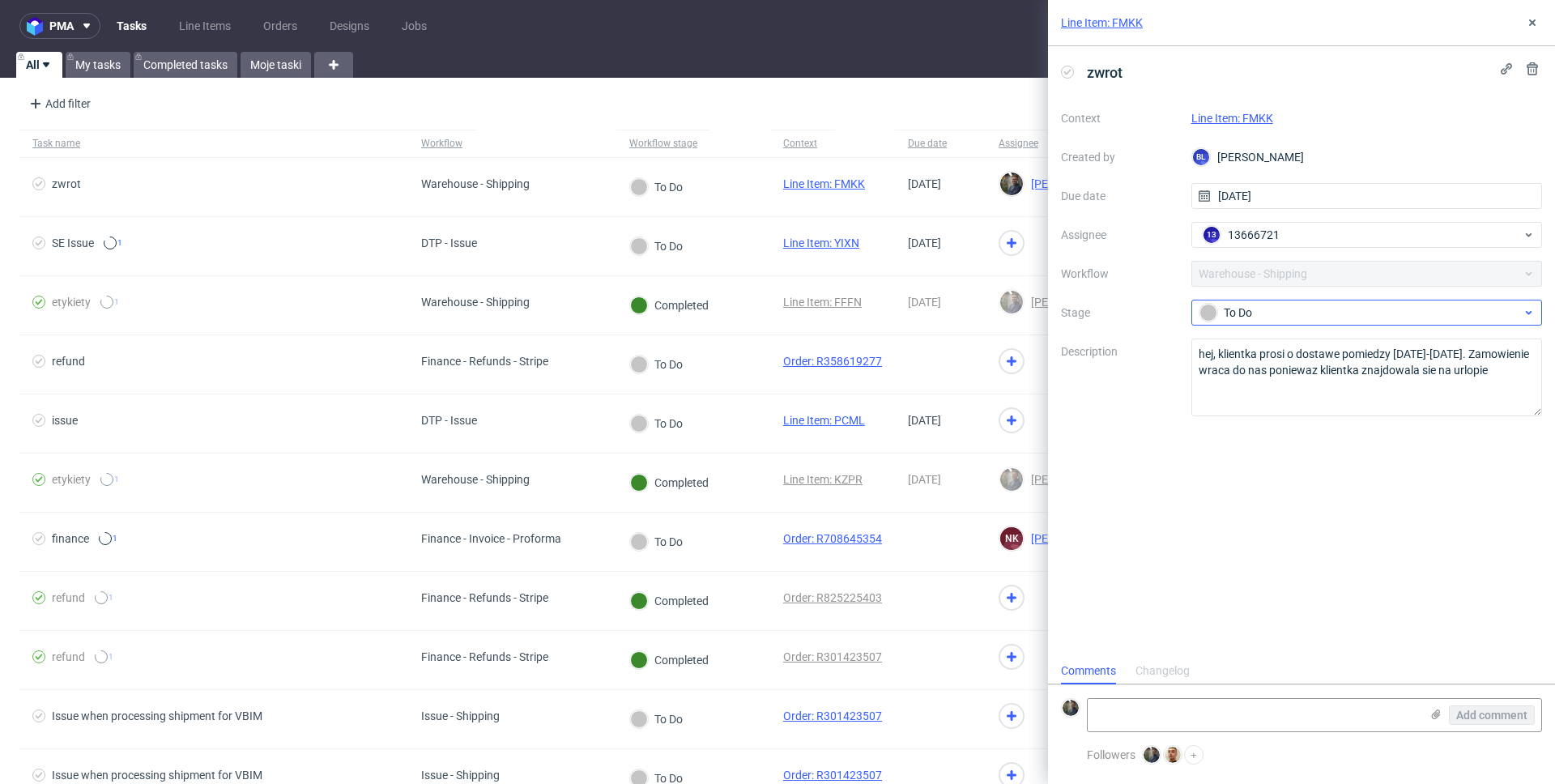
scroll to position [13, 0]
click at [1271, 458] on div "zwrot Context Line Item: FMKK Created by [PERSON_NAME] Due date [DATE] Assignee…" at bounding box center [1301, 352] width 507 height 611
click at [1248, 117] on link "Line Item: FMKK" at bounding box center [1232, 118] width 82 height 13
